Goal: Task Accomplishment & Management: Manage account settings

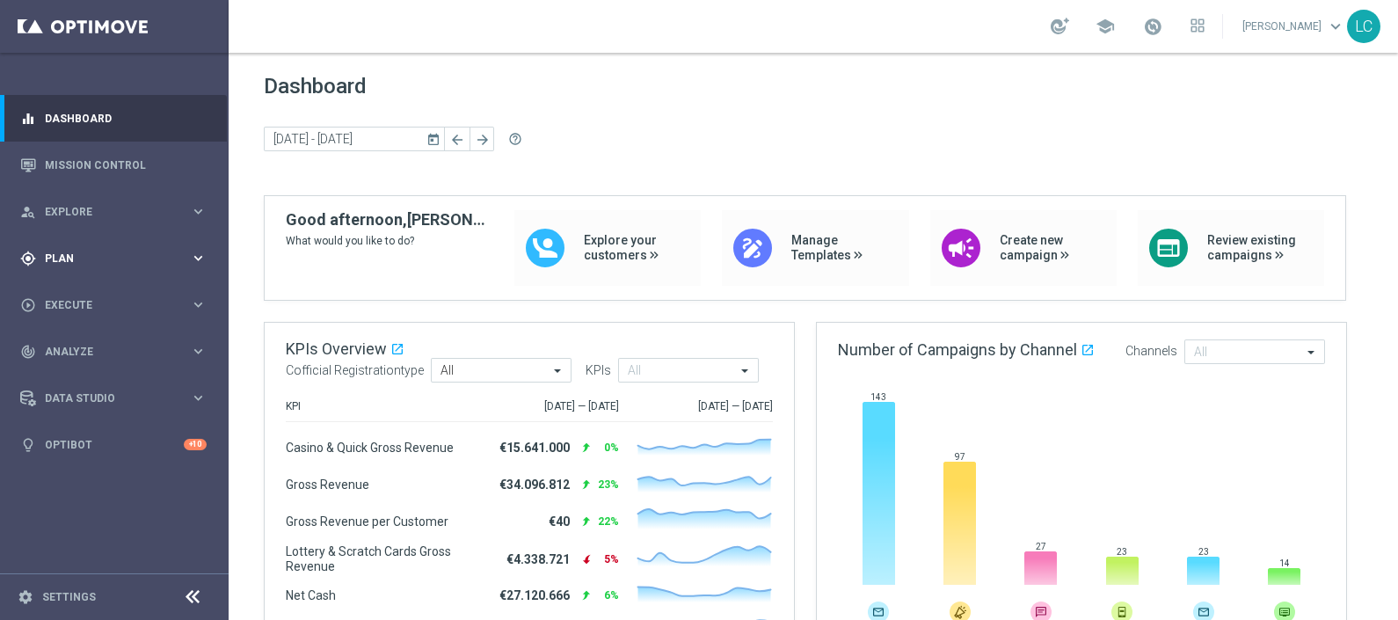
click at [92, 255] on span "Plan" at bounding box center [117, 258] width 145 height 11
click at [83, 288] on link "Target Groups" at bounding box center [114, 295] width 137 height 14
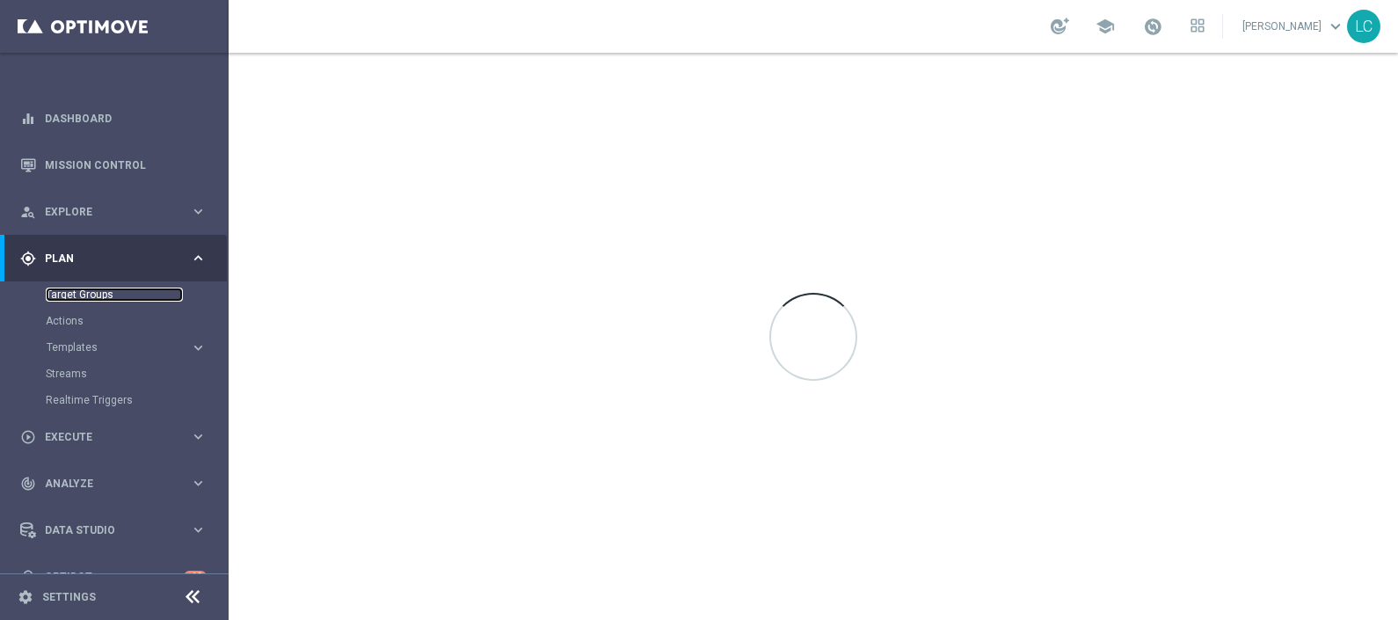
click at [83, 288] on link "Target Groups" at bounding box center [114, 295] width 137 height 14
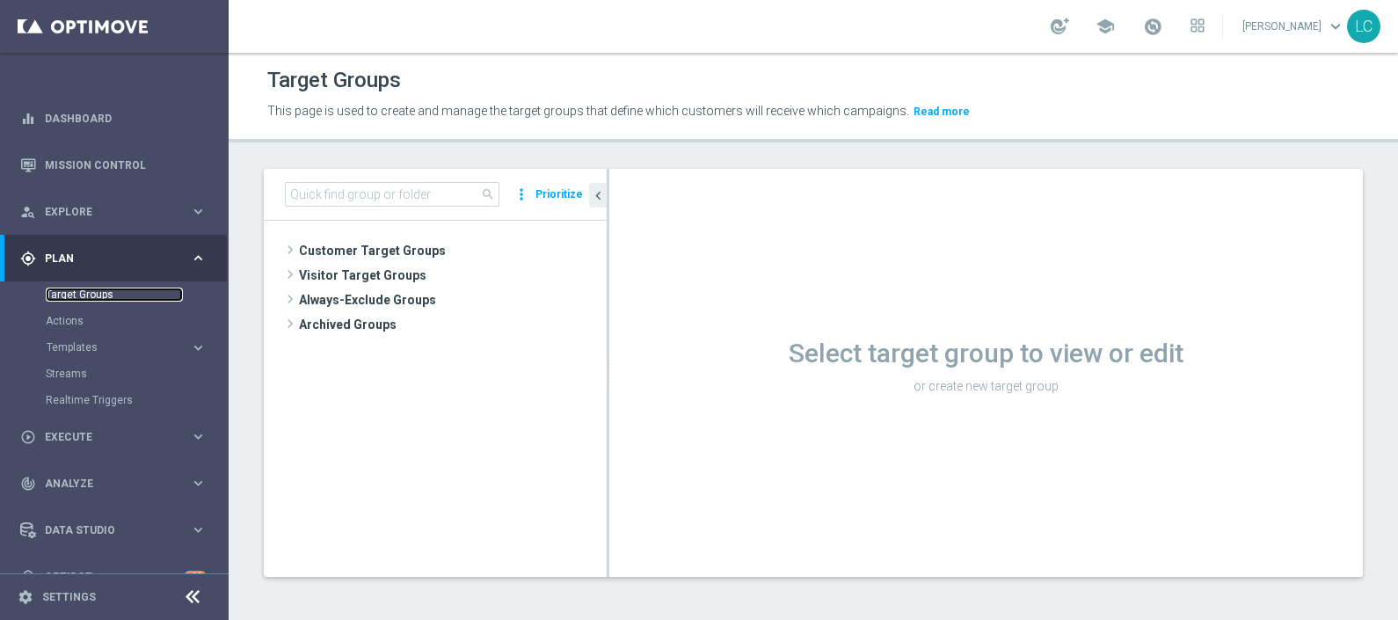
click at [83, 288] on link "Target Groups" at bounding box center [114, 295] width 137 height 14
drag, startPoint x: 83, startPoint y: 288, endPoint x: 356, endPoint y: 194, distance: 289.3
click at [356, 194] on main "equalizer Dashboard Mission Control" at bounding box center [699, 310] width 1398 height 620
click at [356, 194] on input at bounding box center [392, 194] width 215 height 25
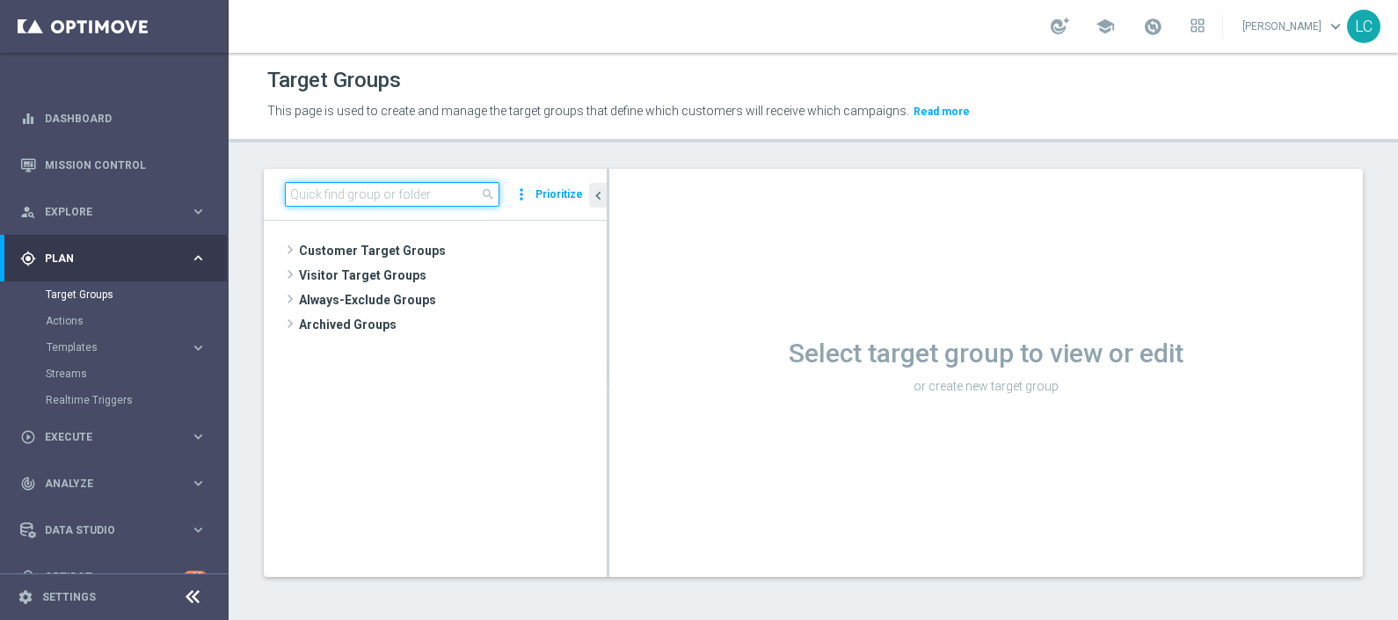
paste input "Active BETTING TOTALI nosaldo GGRnb > 50 L2W Mode L"
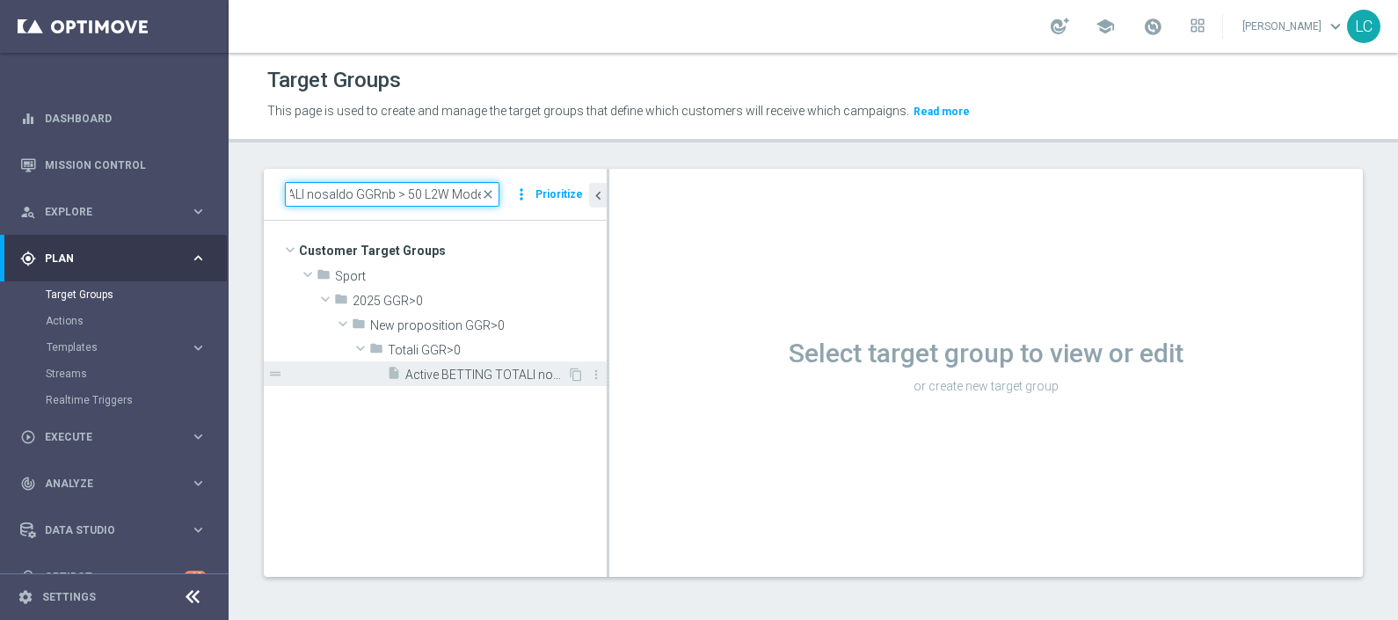
type input "Active BETTING TOTALI nosaldo GGRnb > 50 L2W Mode L"
click at [465, 371] on span "Active BETTING TOTALI nosaldo GGRnb > 50 L2W Mode L" at bounding box center [486, 375] width 162 height 15
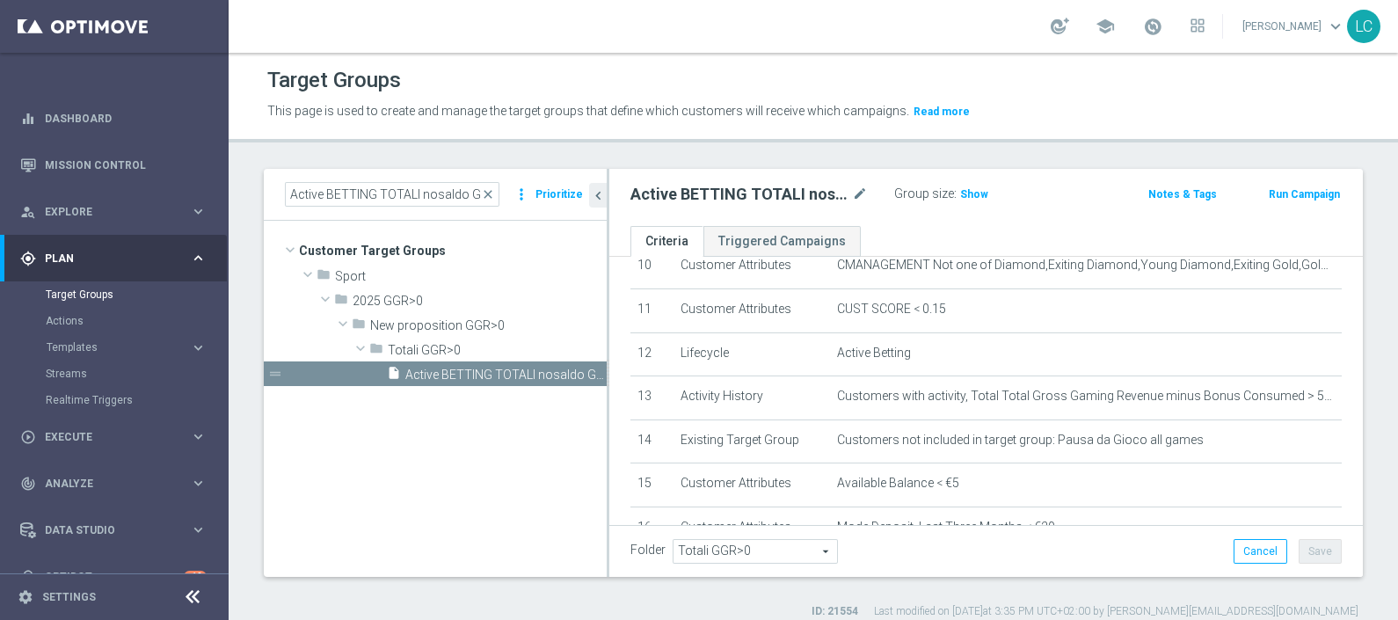
scroll to position [471, 0]
click at [964, 199] on span "Show" at bounding box center [974, 194] width 28 height 12
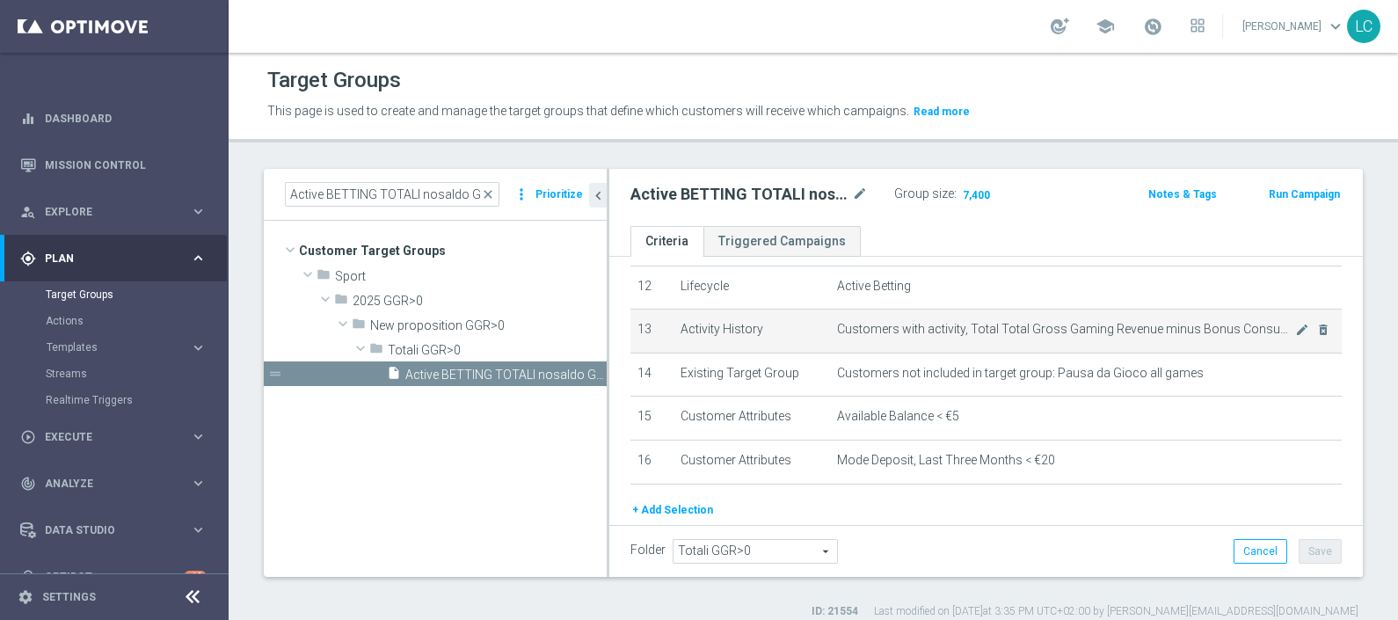
scroll to position [531, 0]
click at [1118, 325] on icon "mode_edit" at bounding box center [1303, 332] width 14 height 14
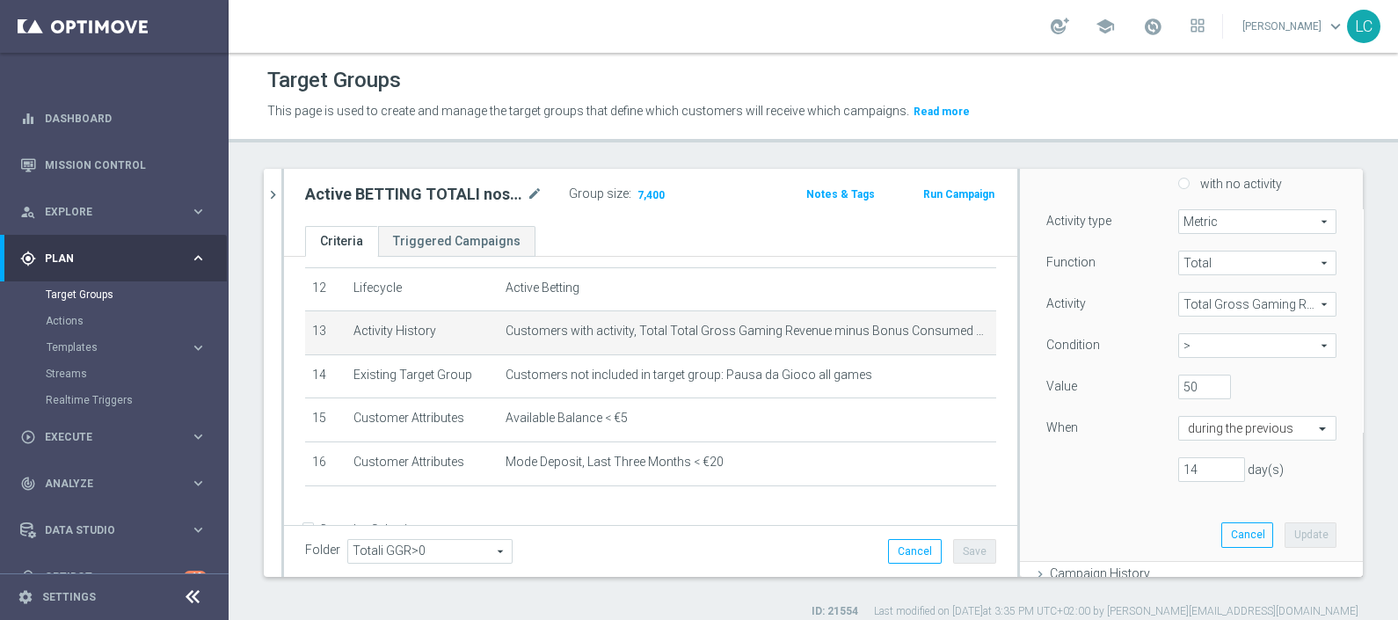
scroll to position [184, 0]
click at [1118, 387] on input "50" at bounding box center [1205, 387] width 53 height 25
type input "0"
click at [1118, 495] on button "Update" at bounding box center [1311, 534] width 52 height 25
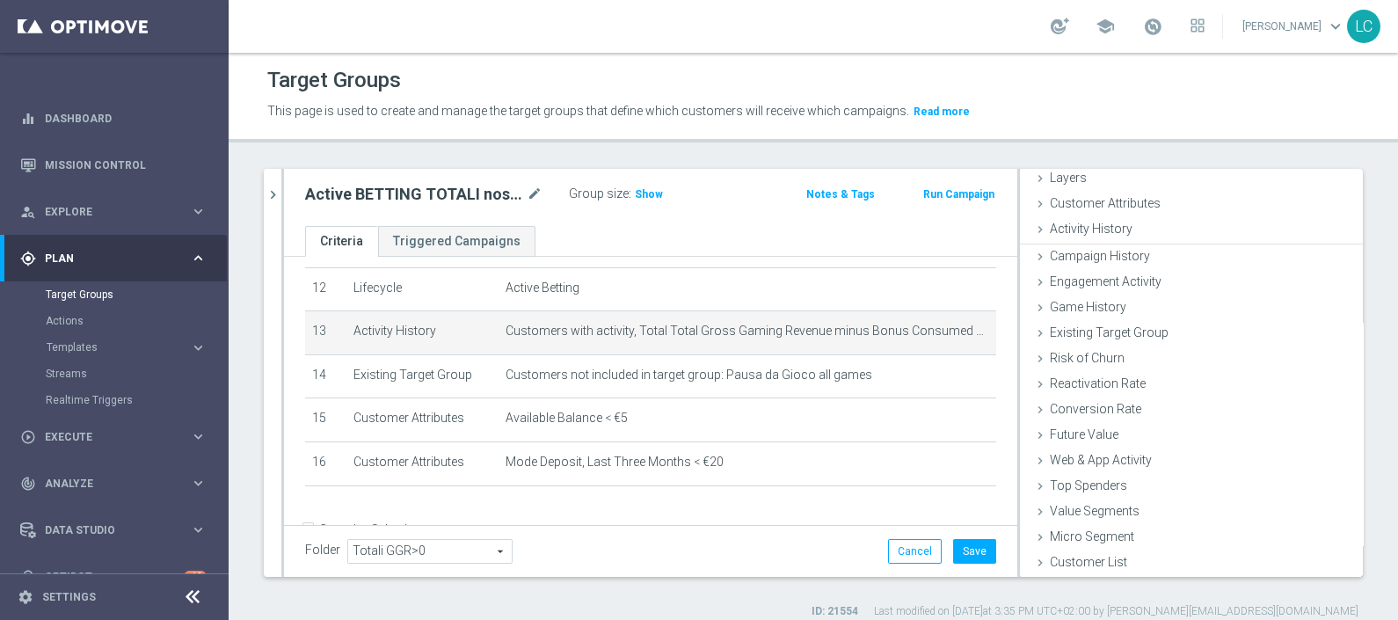
scroll to position [69, 0]
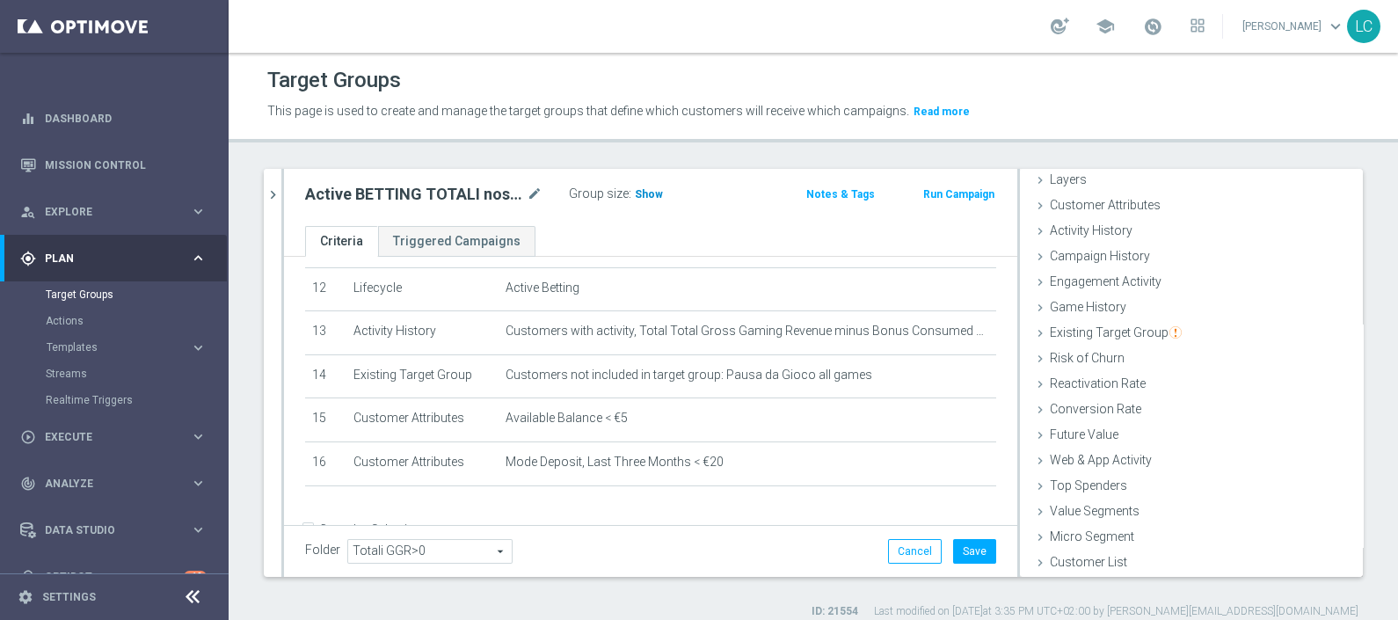
click at [646, 193] on span "Show" at bounding box center [649, 194] width 28 height 12
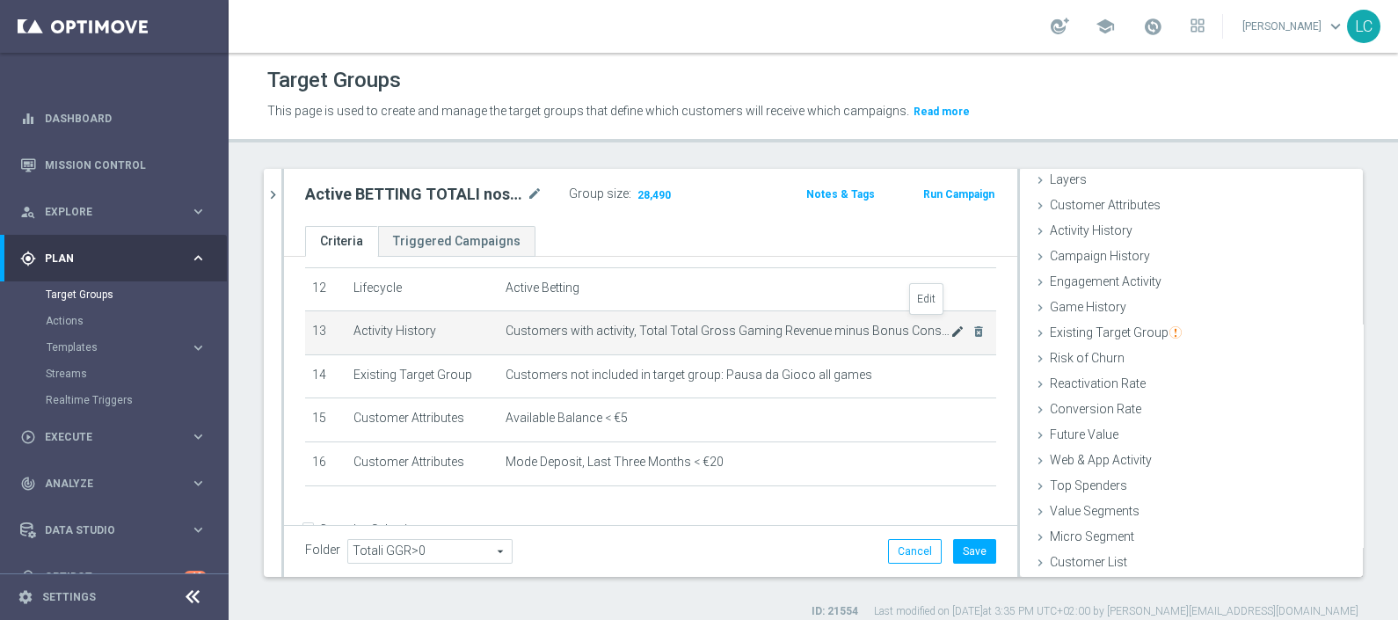
click at [951, 325] on icon "mode_edit" at bounding box center [958, 332] width 14 height 14
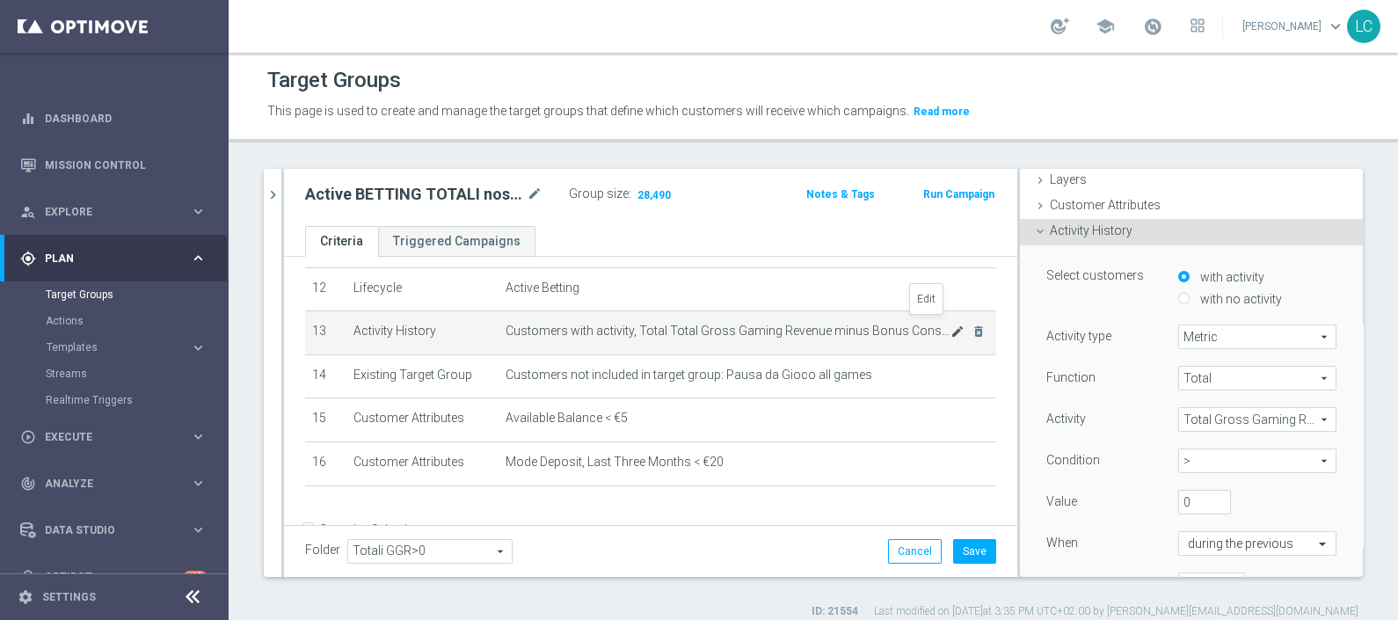
scroll to position [143, 0]
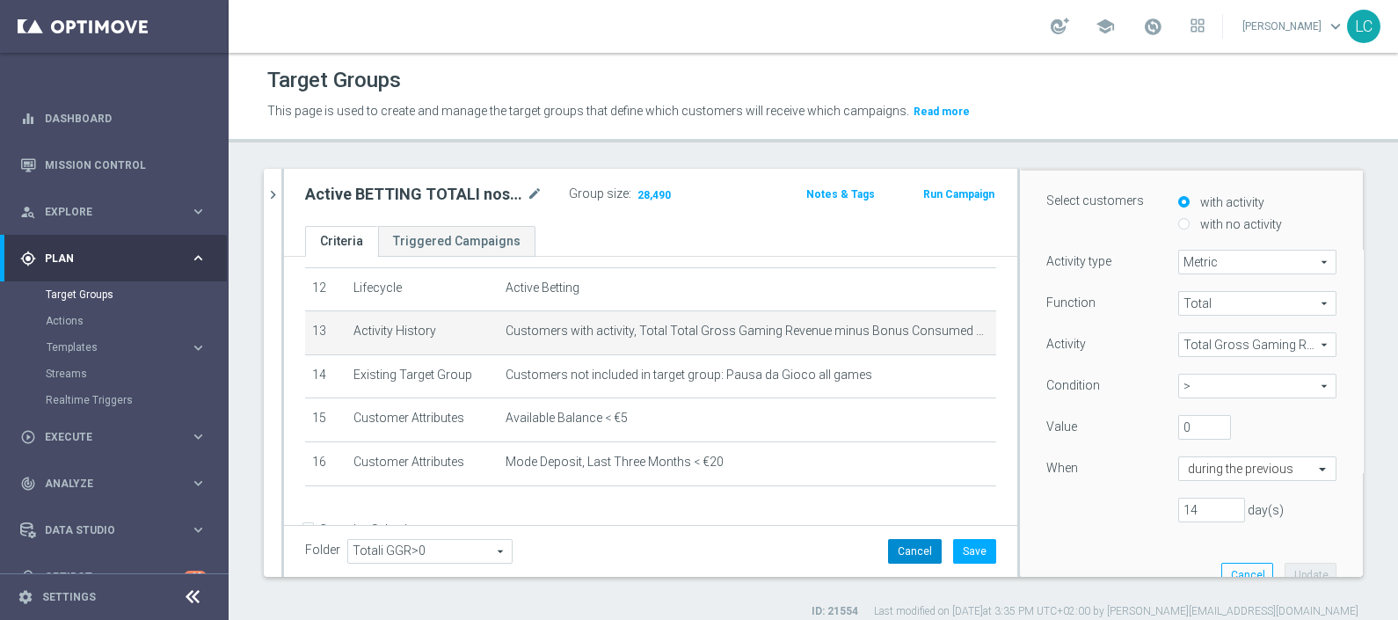
click at [894, 495] on button "Cancel" at bounding box center [915, 551] width 54 height 25
